Goal: Task Accomplishment & Management: Manage account settings

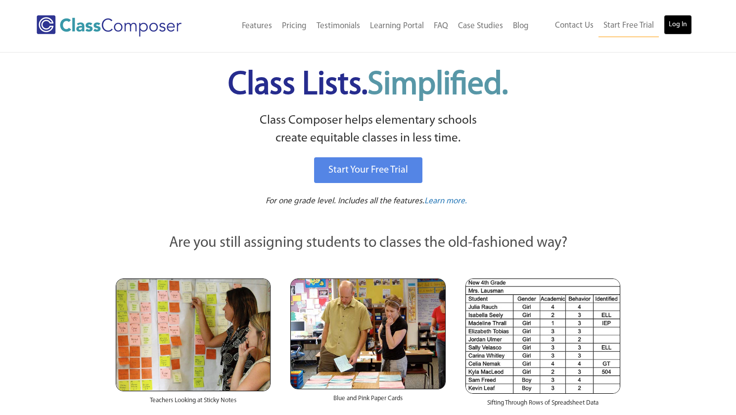
click at [679, 26] on link "Log In" at bounding box center [678, 25] width 28 height 20
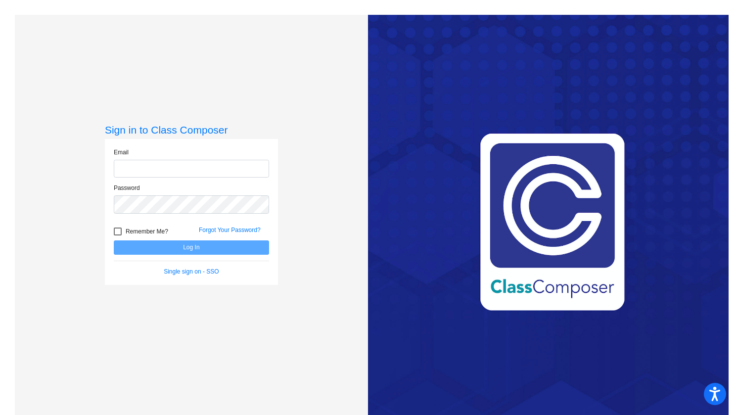
type input "[EMAIL_ADDRESS][DOMAIN_NAME]"
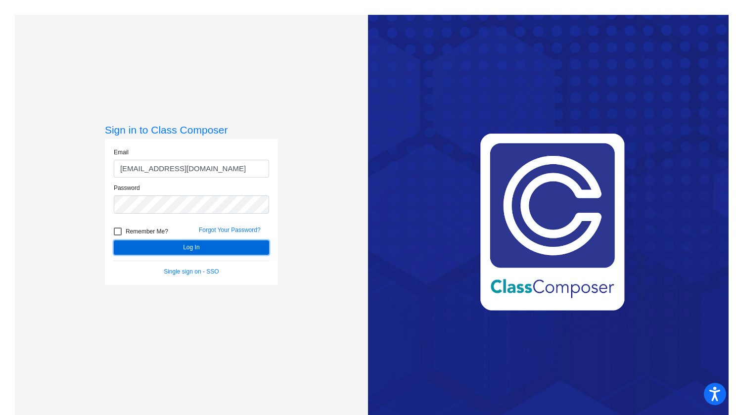
click at [192, 248] on button "Log In" at bounding box center [191, 248] width 155 height 14
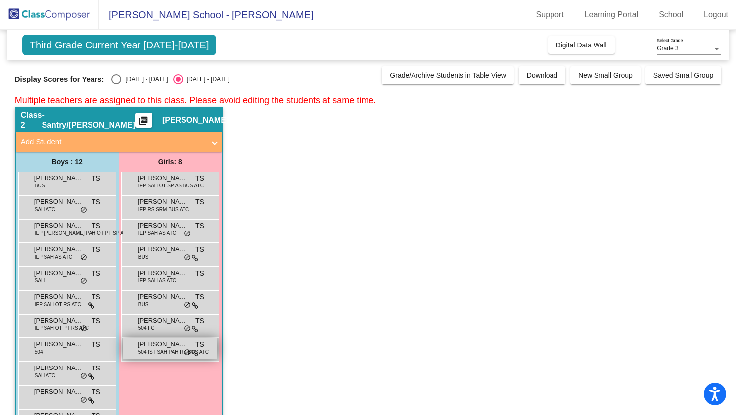
click at [148, 349] on span "504 IST SAH PAH RS BUS ATC" at bounding box center [174, 351] width 70 height 7
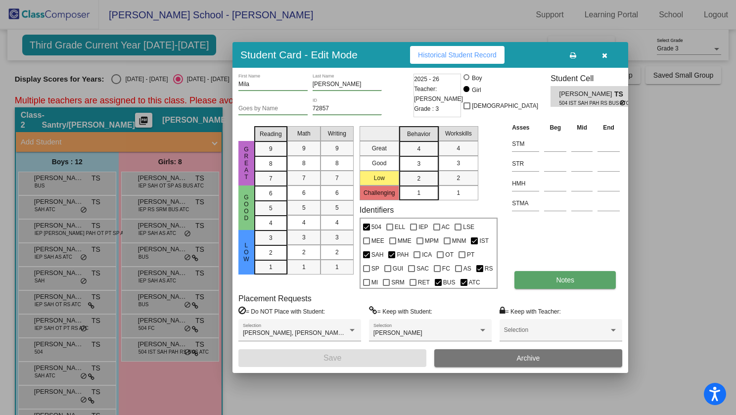
click at [567, 286] on button "Notes" at bounding box center [565, 280] width 101 height 18
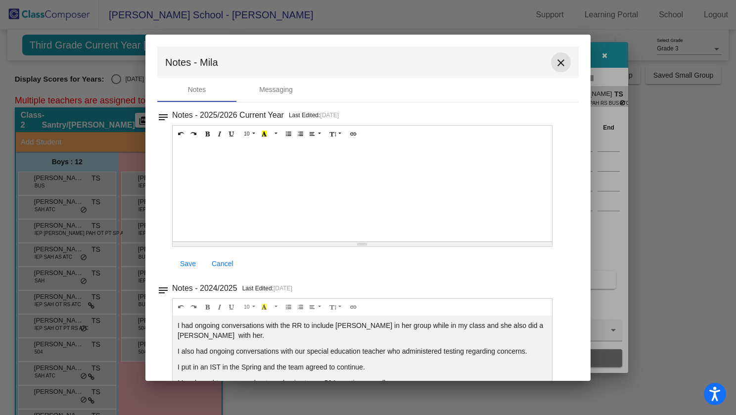
click at [560, 62] on mat-icon "close" at bounding box center [561, 63] width 12 height 12
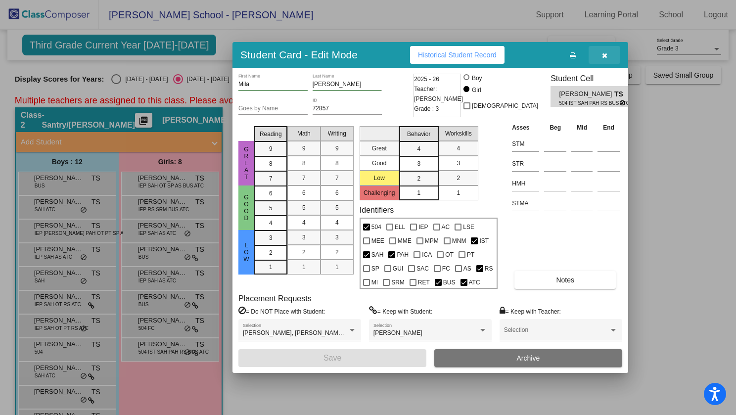
click at [607, 57] on button "button" at bounding box center [605, 55] width 32 height 18
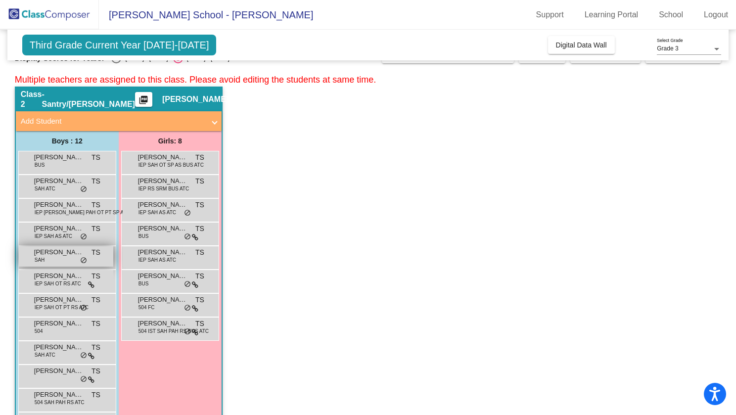
scroll to position [25, 0]
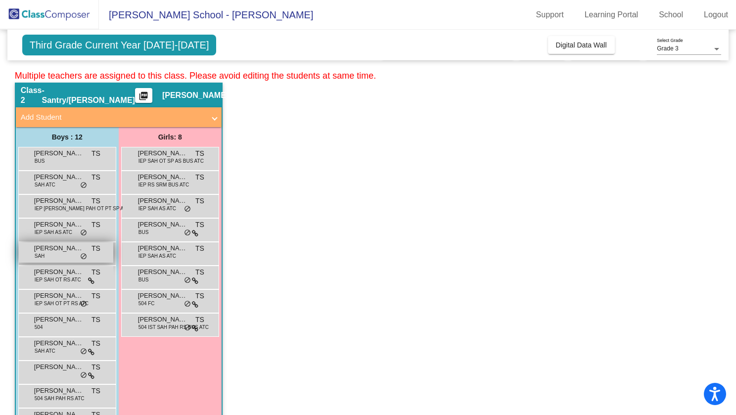
click at [62, 246] on span "[PERSON_NAME]" at bounding box center [58, 249] width 49 height 10
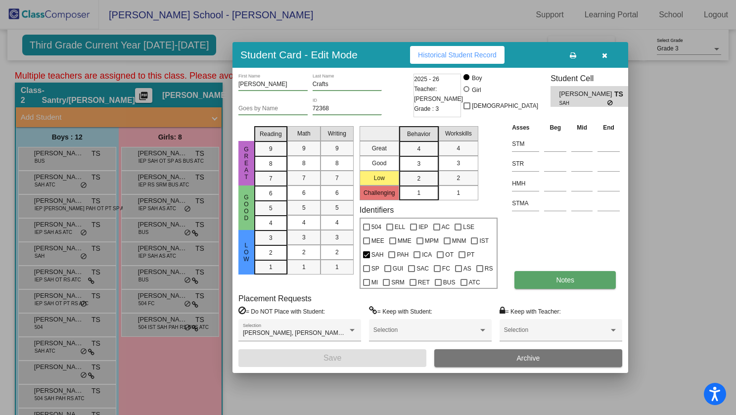
click at [560, 286] on button "Notes" at bounding box center [565, 280] width 101 height 18
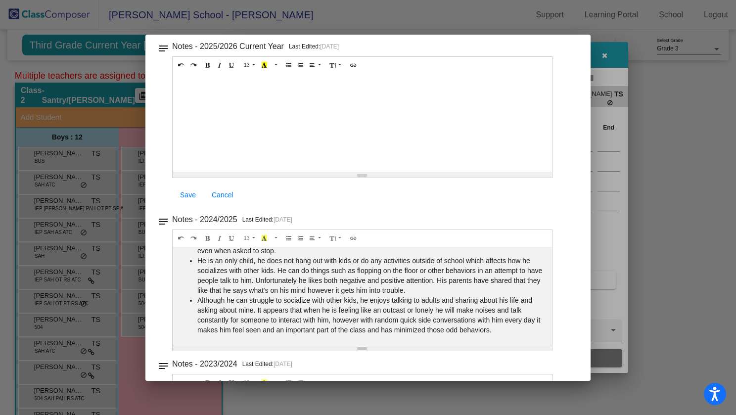
scroll to position [0, 0]
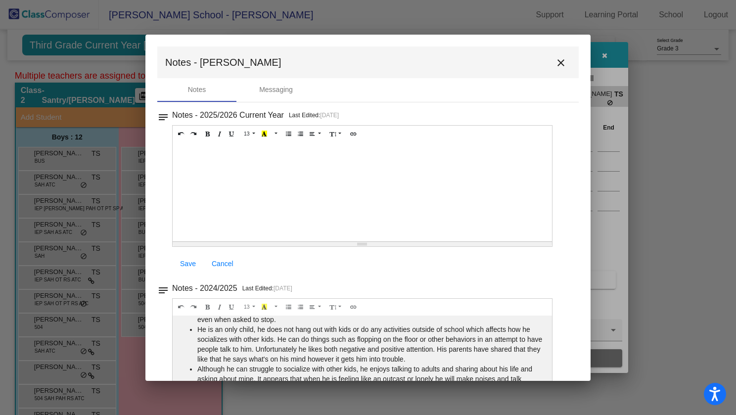
click at [559, 69] on button "close" at bounding box center [561, 62] width 20 height 20
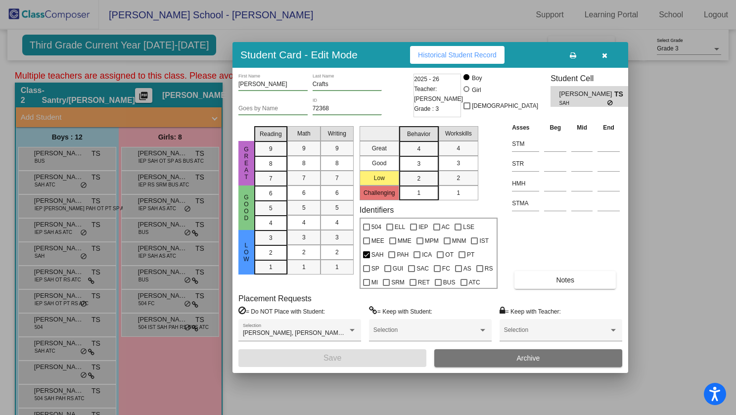
click at [610, 59] on button "button" at bounding box center [605, 55] width 32 height 18
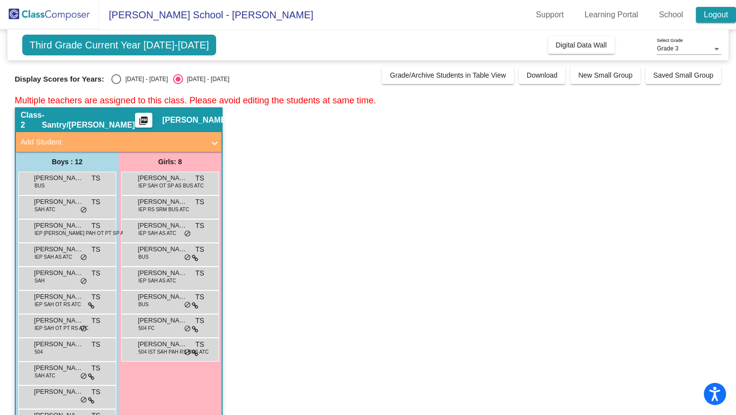
click at [708, 22] on link "Logout" at bounding box center [716, 15] width 40 height 16
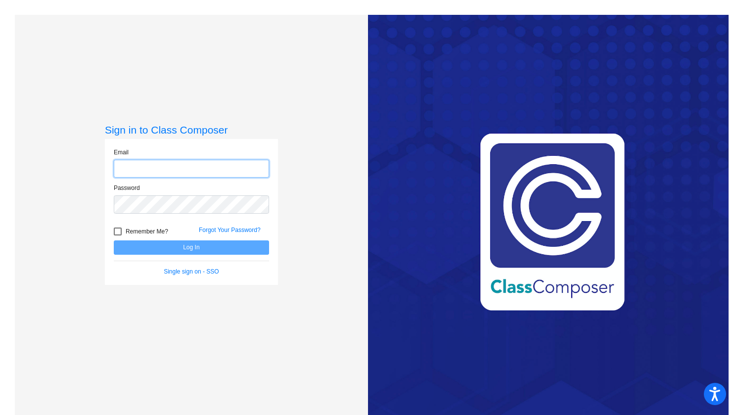
type input "[EMAIL_ADDRESS][DOMAIN_NAME]"
